Goal: Task Accomplishment & Management: Complete application form

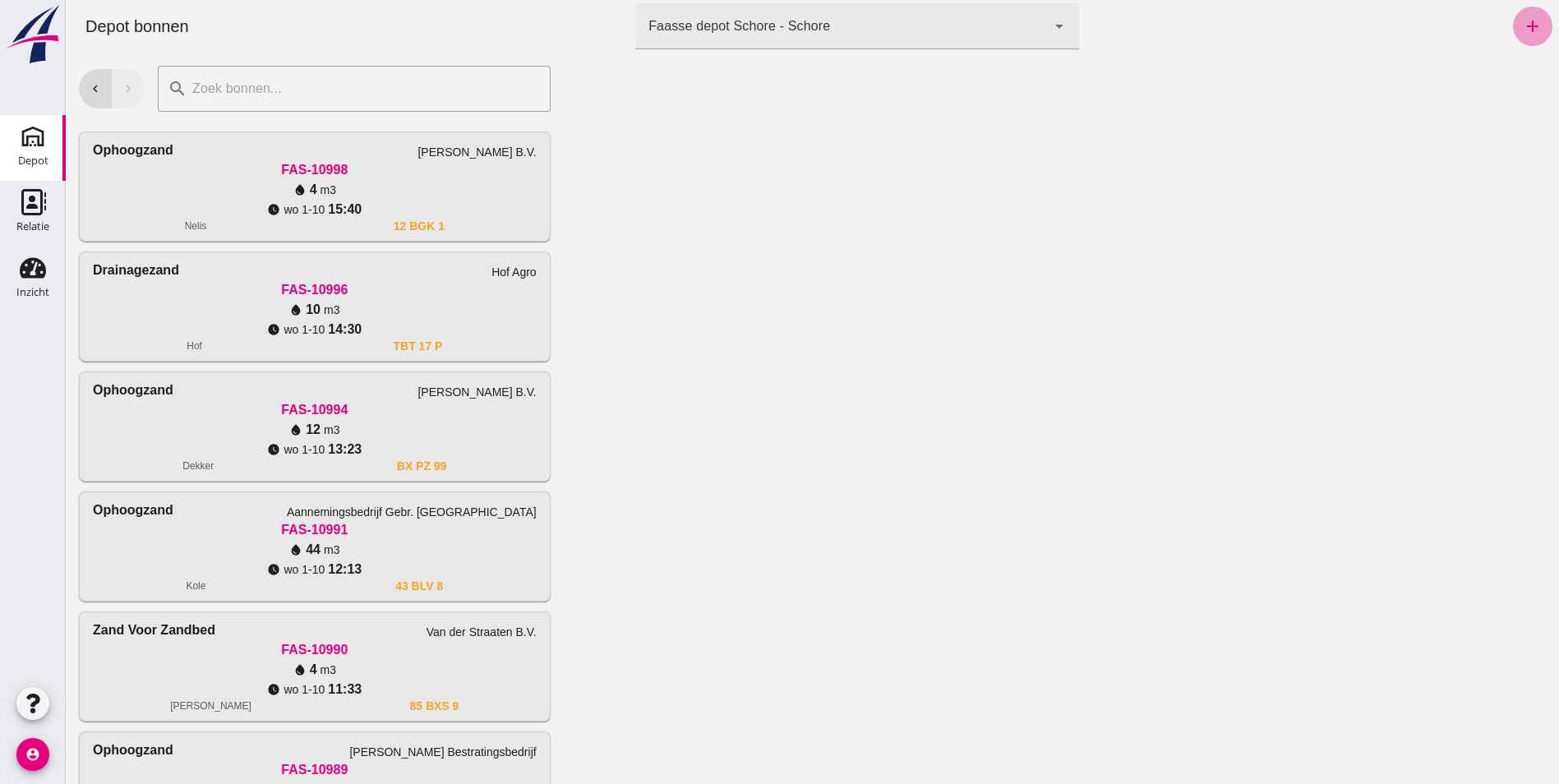
click at [1532, 19] on link "add" at bounding box center [1532, 26] width 39 height 39
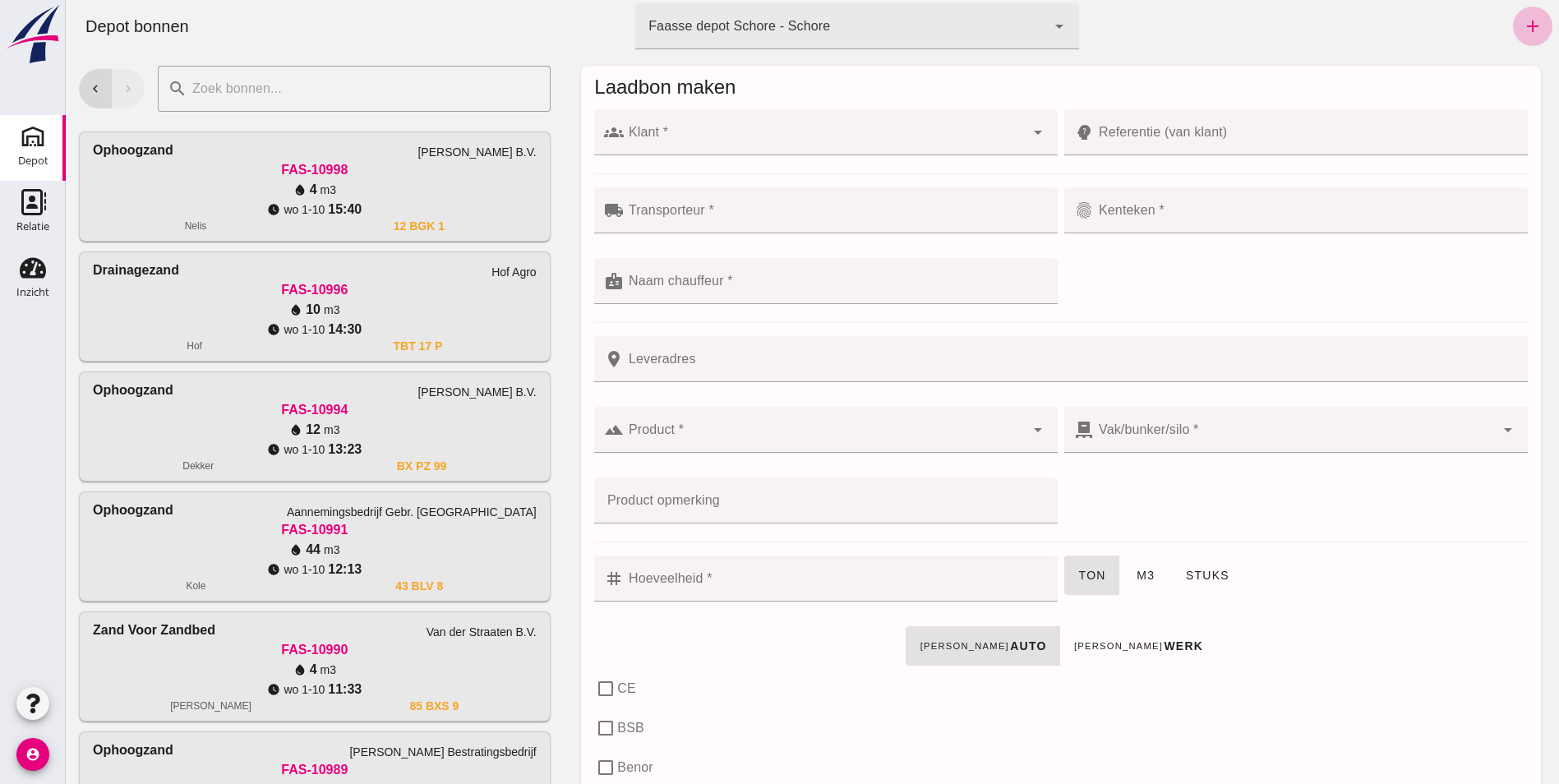
click at [926, 143] on input "Klant *" at bounding box center [824, 140] width 401 height 19
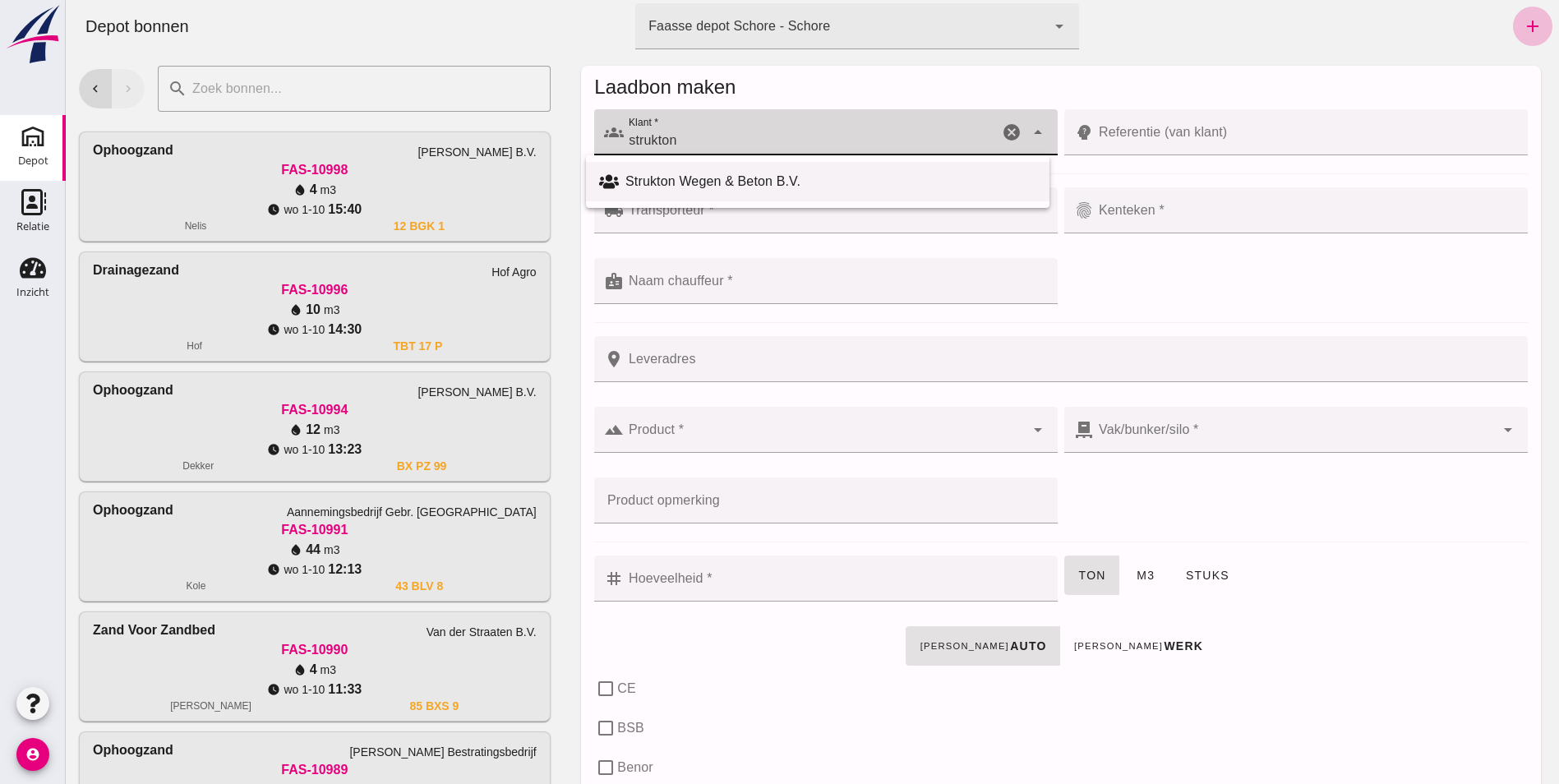
click at [698, 178] on div "Strukton Wegen & Beton B.V." at bounding box center [830, 181] width 410 height 19
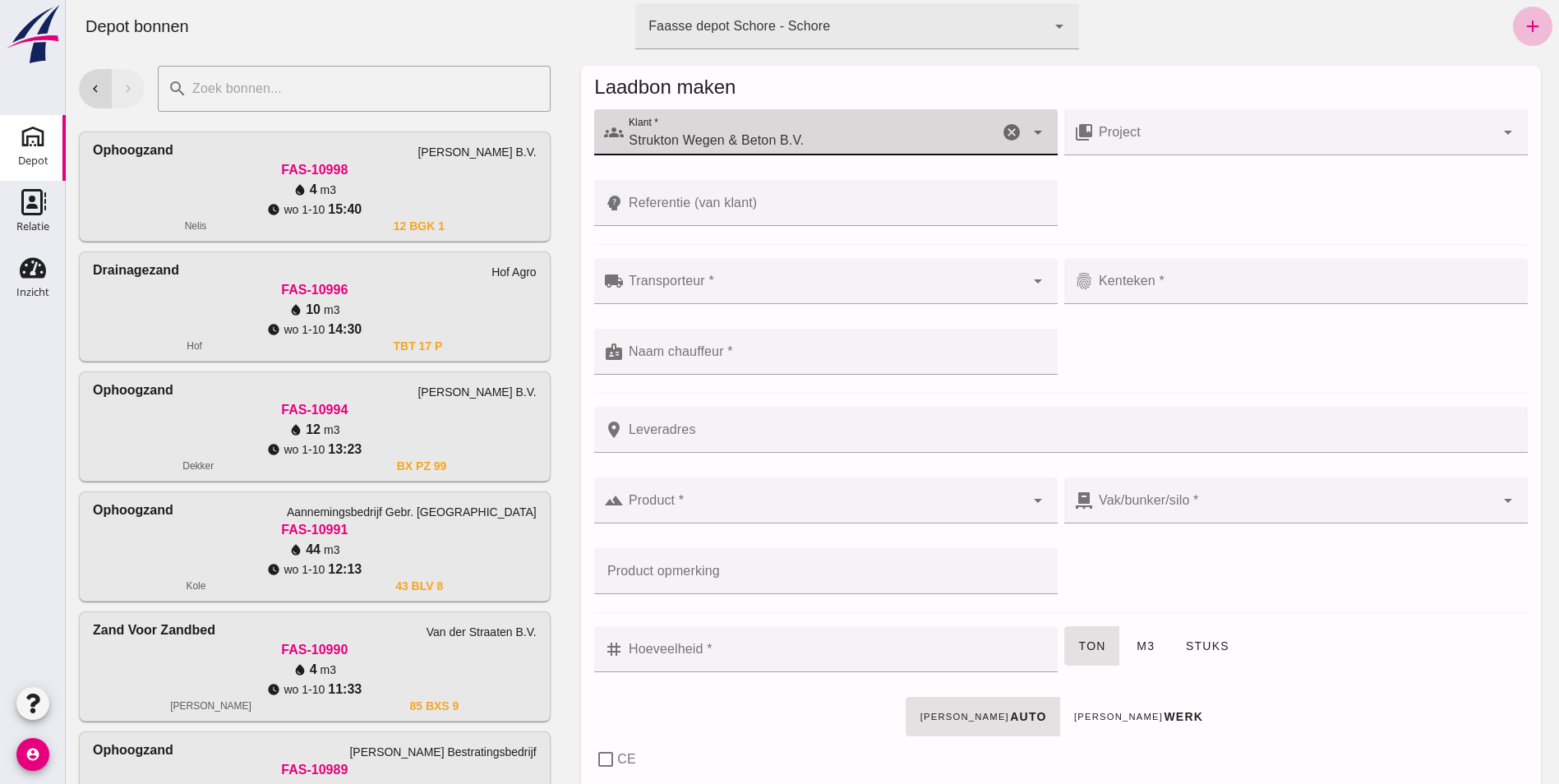
type input "Strukton Wegen & Beton B.V."
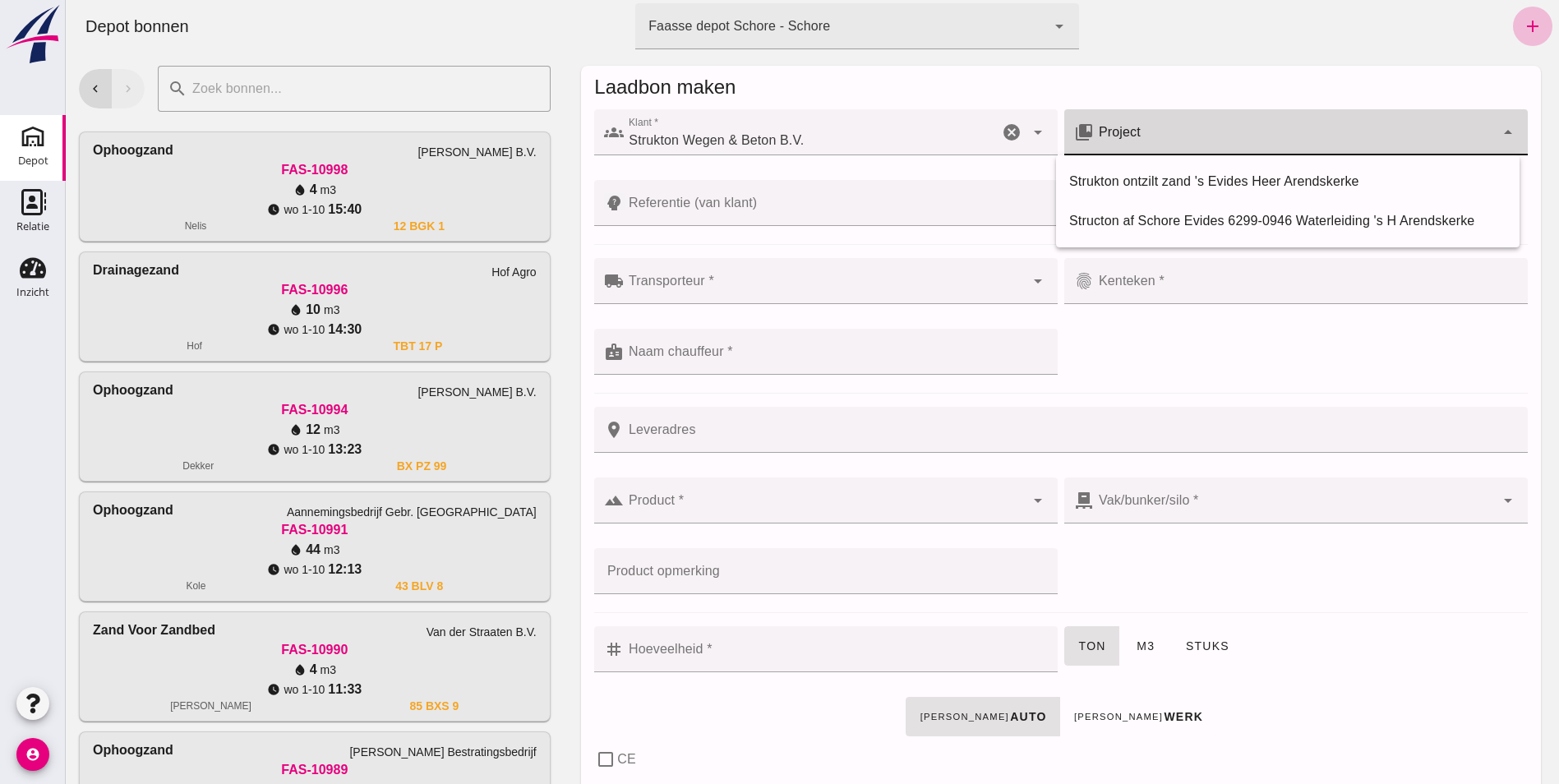
click at [1337, 129] on div at bounding box center [1294, 132] width 401 height 46
click at [1321, 215] on div "Structon af Schore Evides 6299-0946 Waterleiding 's H Arendskerke" at bounding box center [1287, 220] width 437 height 19
type input "Structon af Schore Evides 6299-0946 Waterleiding 's H Arendskerke"
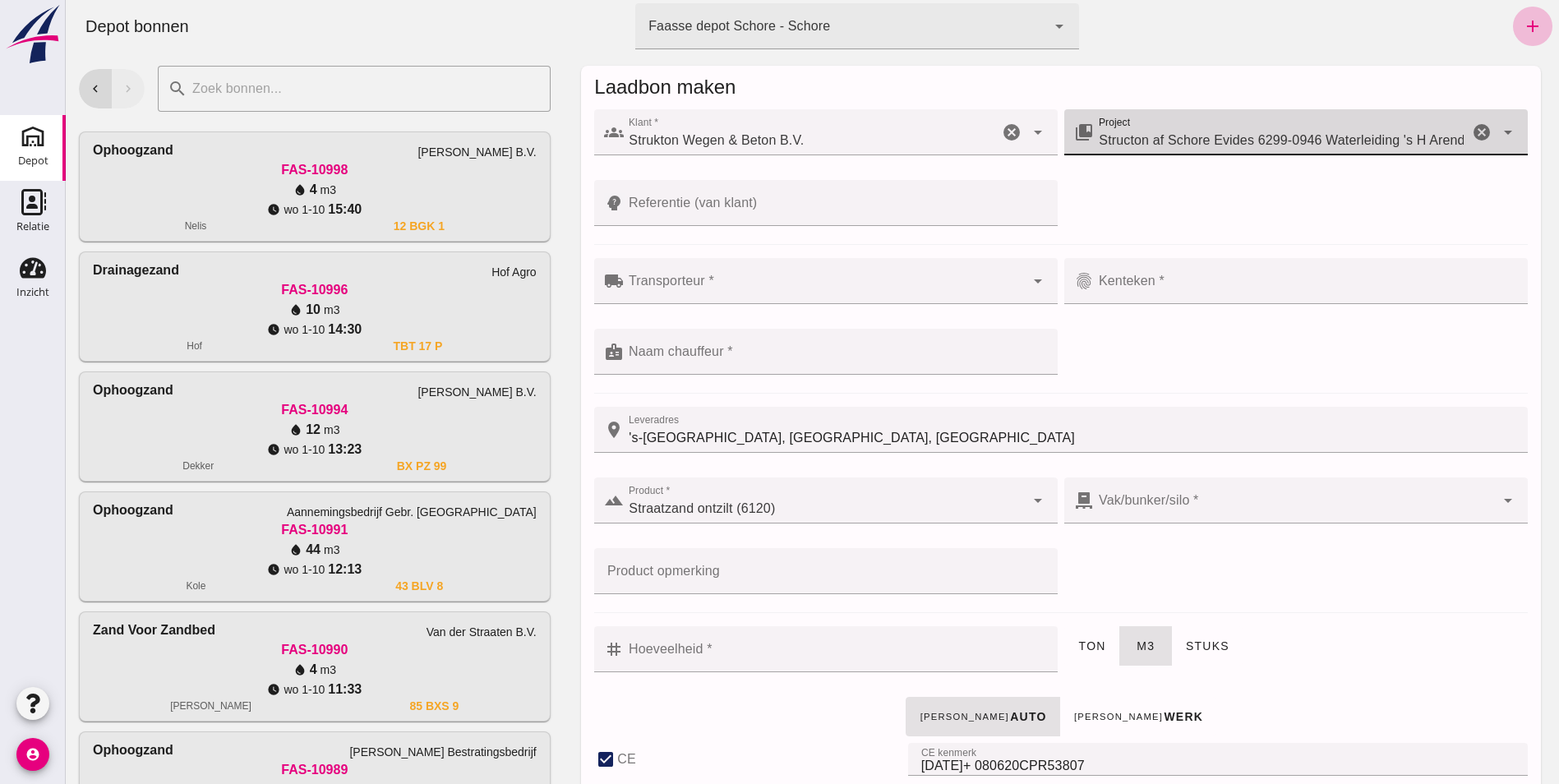
type input "'s-[GEOGRAPHIC_DATA], [GEOGRAPHIC_DATA], [GEOGRAPHIC_DATA]"
checkbox input "true"
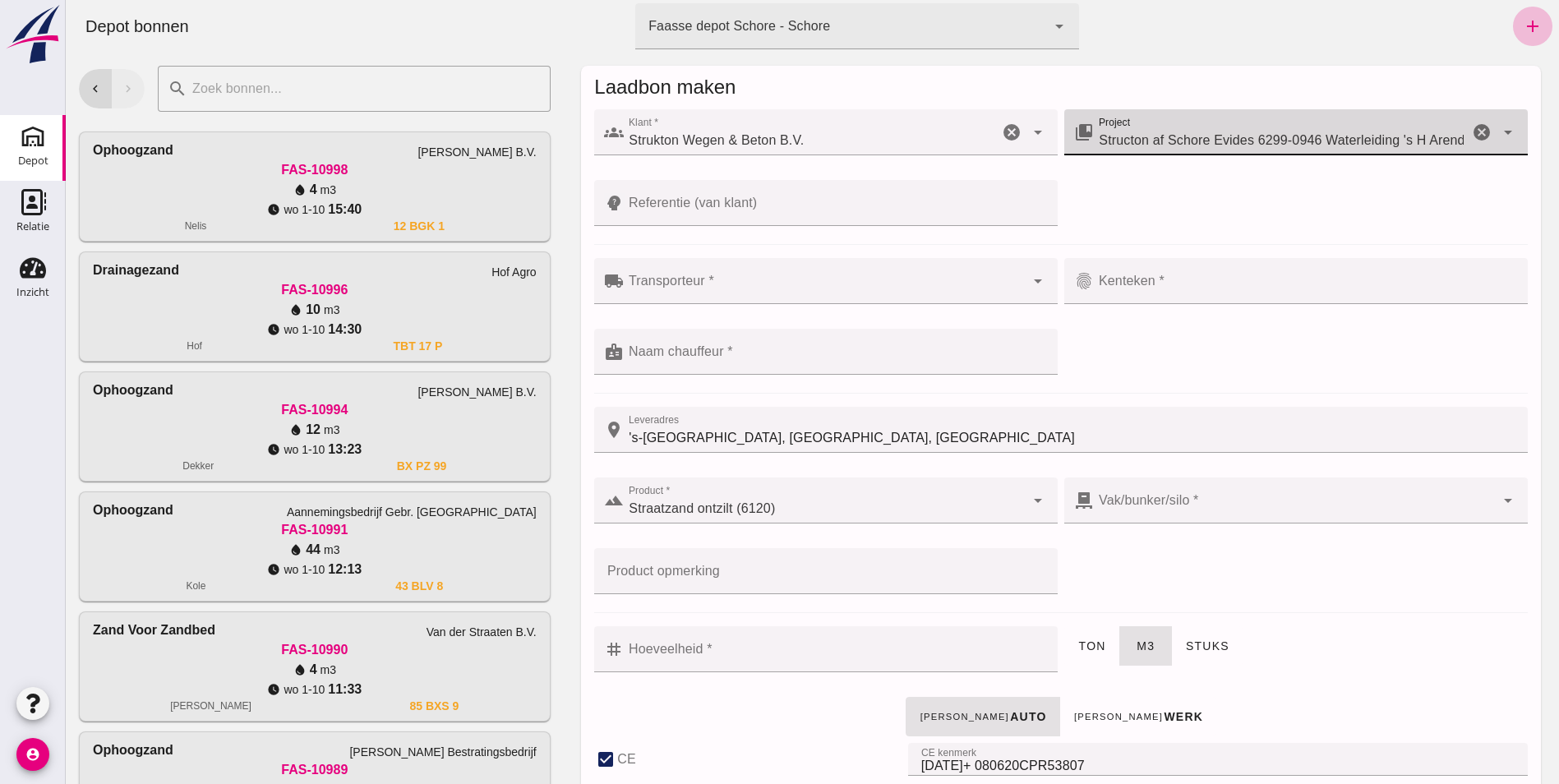
type input "41"
checkbox input "true"
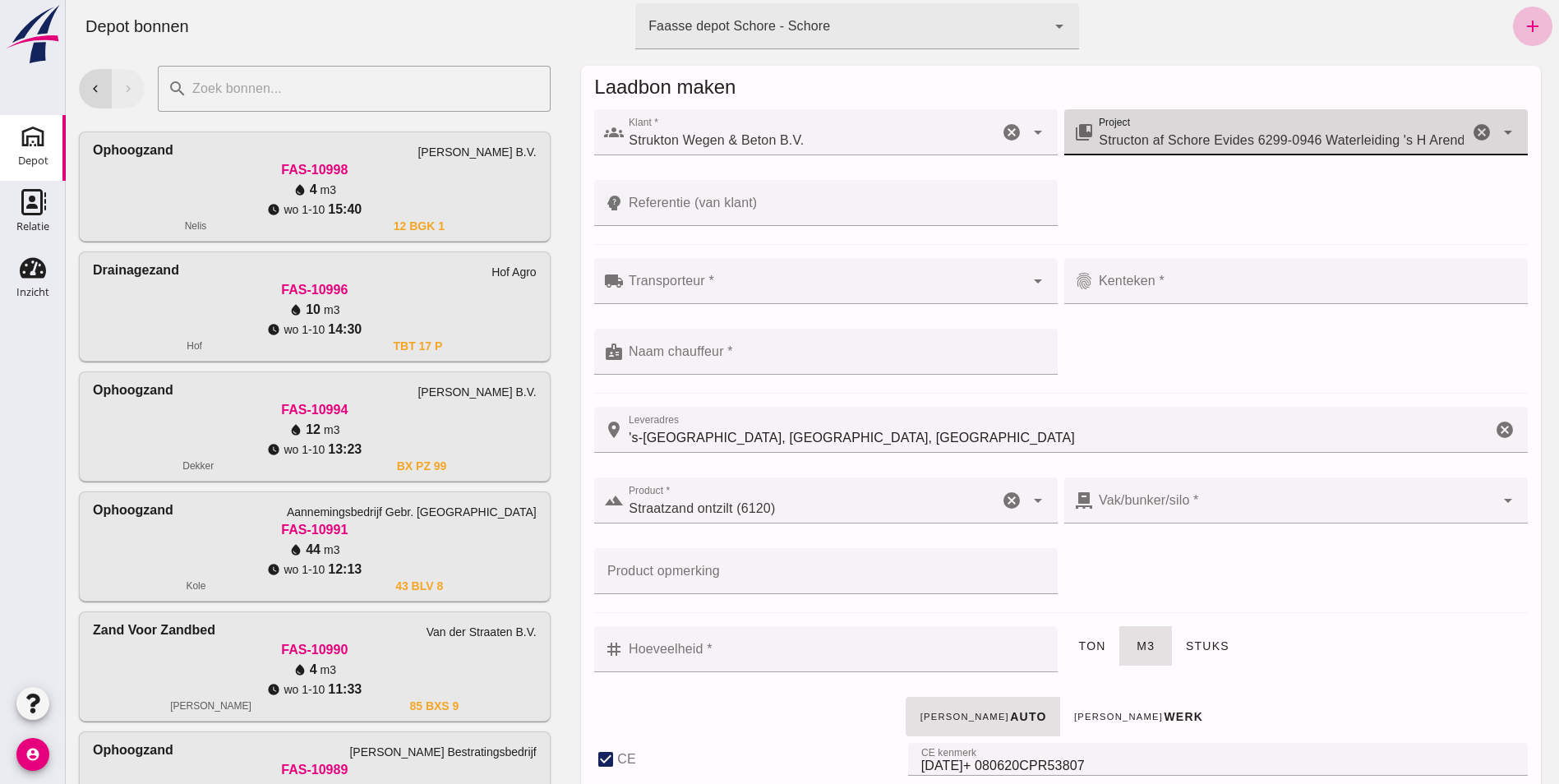
type input "283"
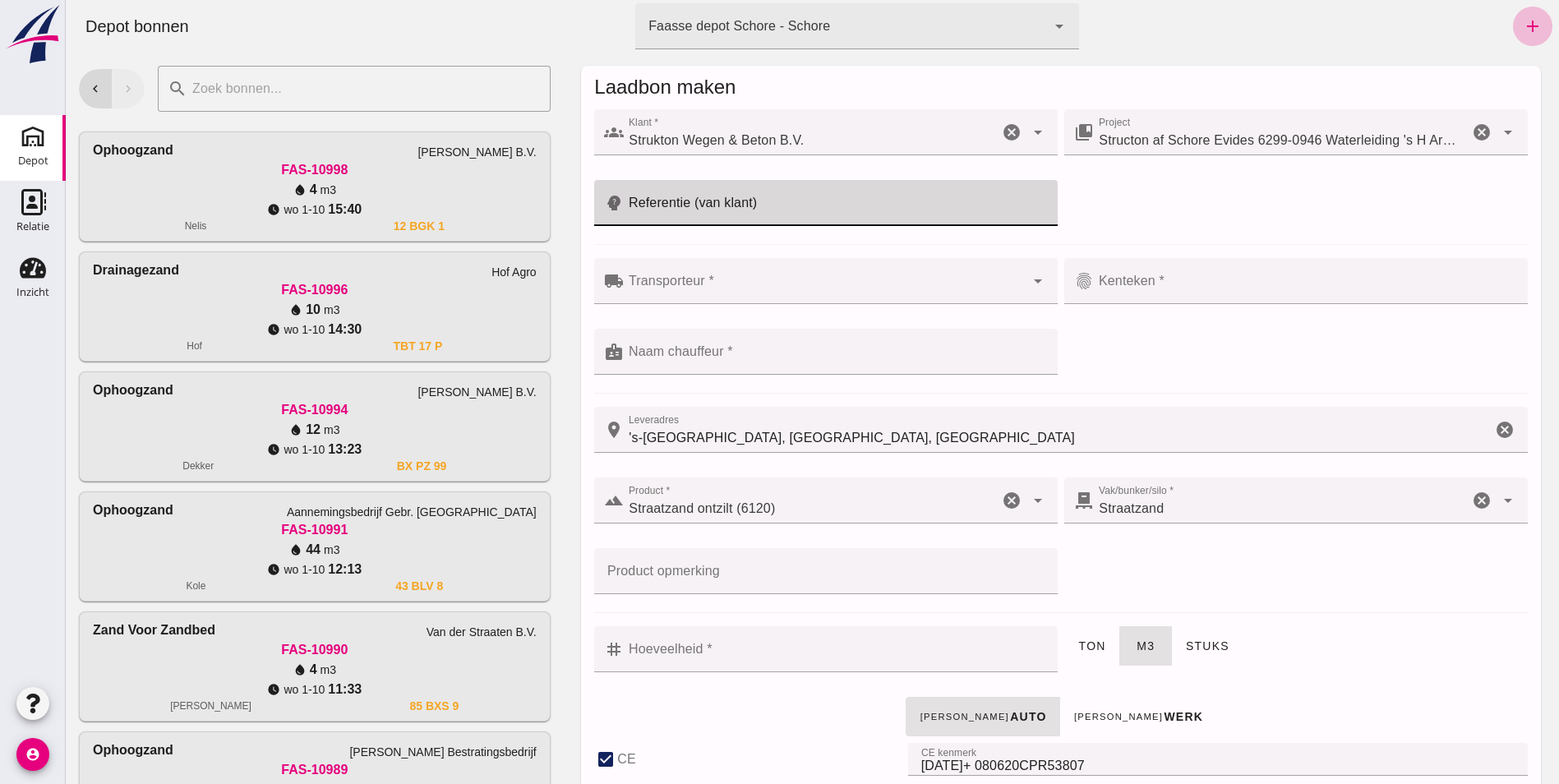
click at [713, 203] on input "Referentie (van klant)" at bounding box center [836, 203] width 424 height 46
